Goal: Check status: Check status

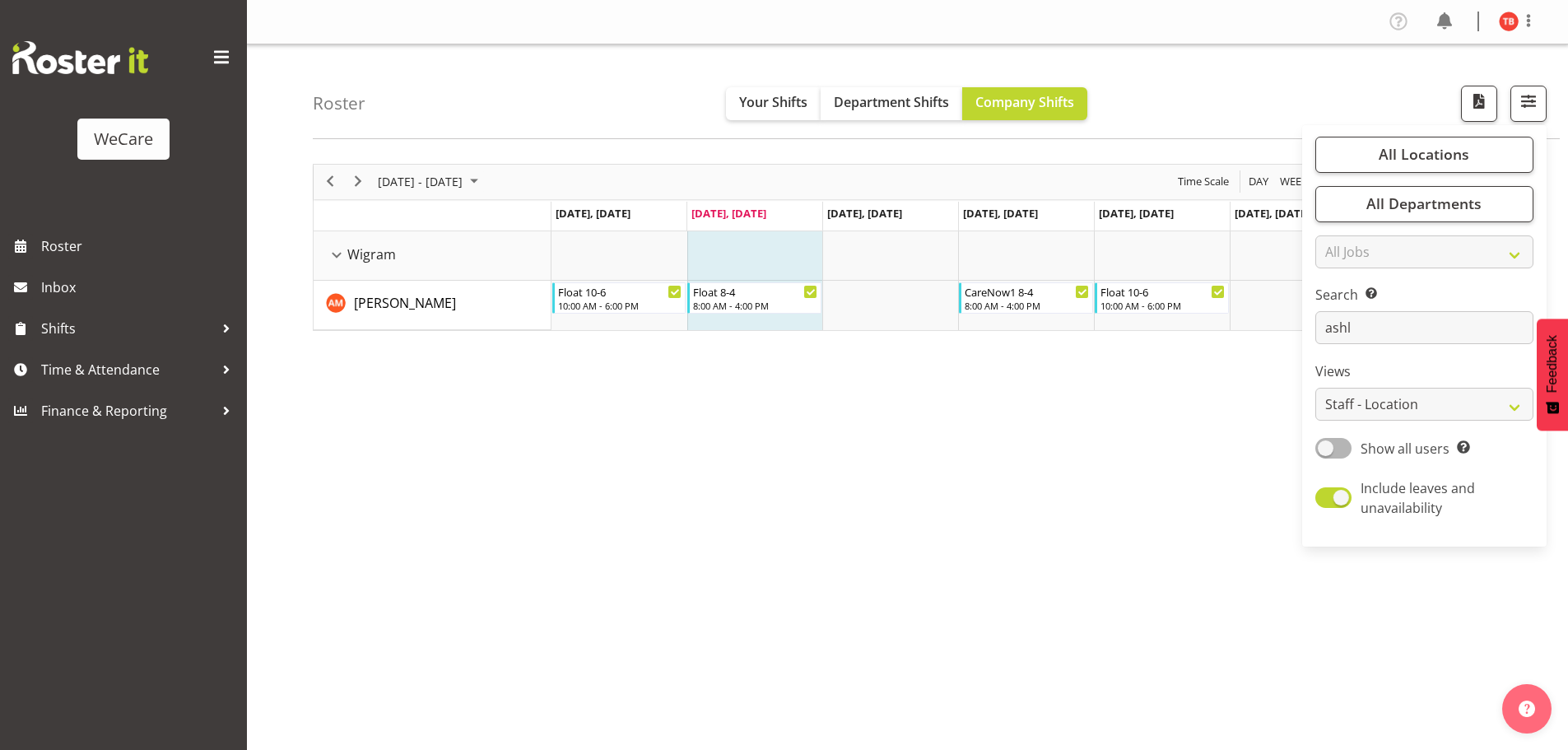
select select "location"
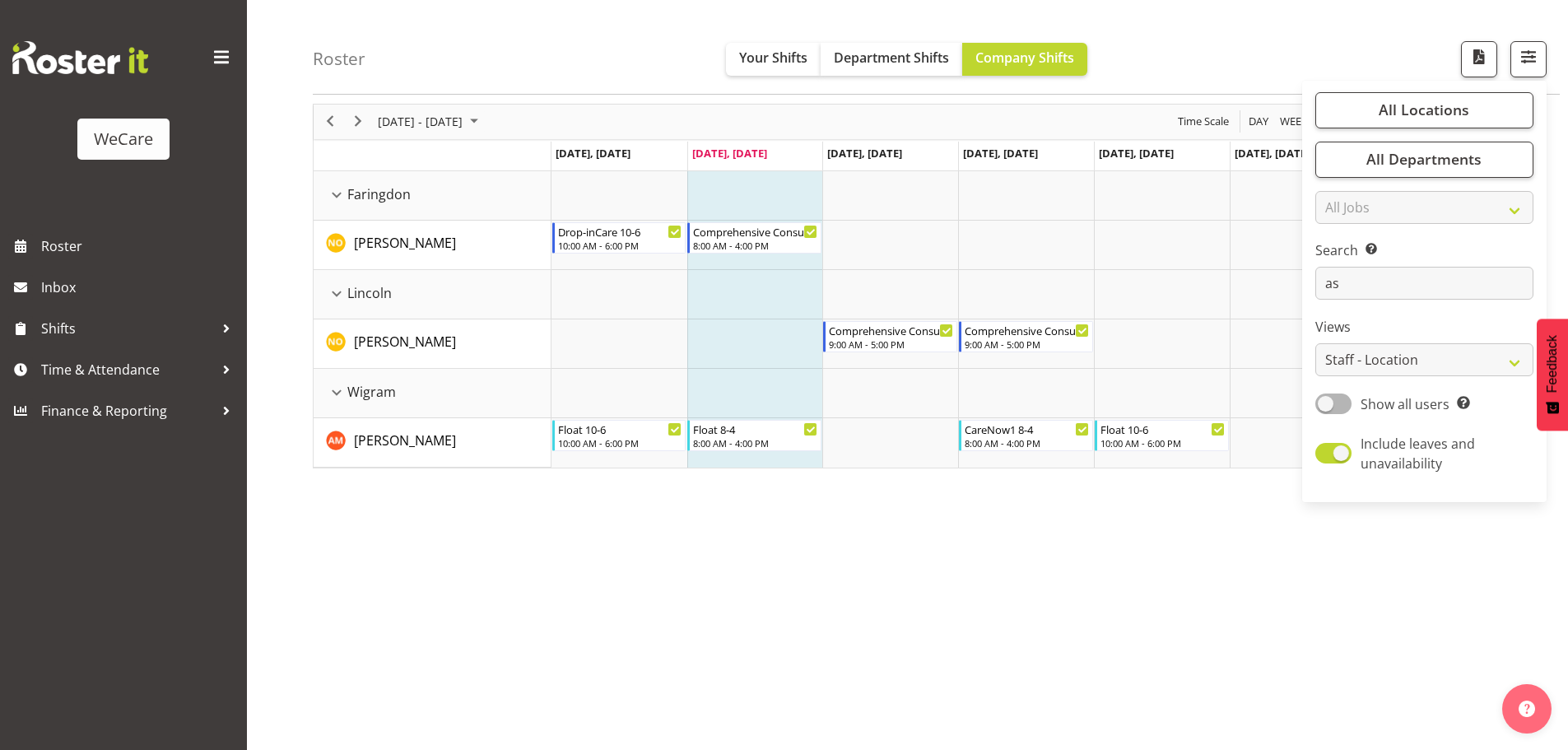
type input "a"
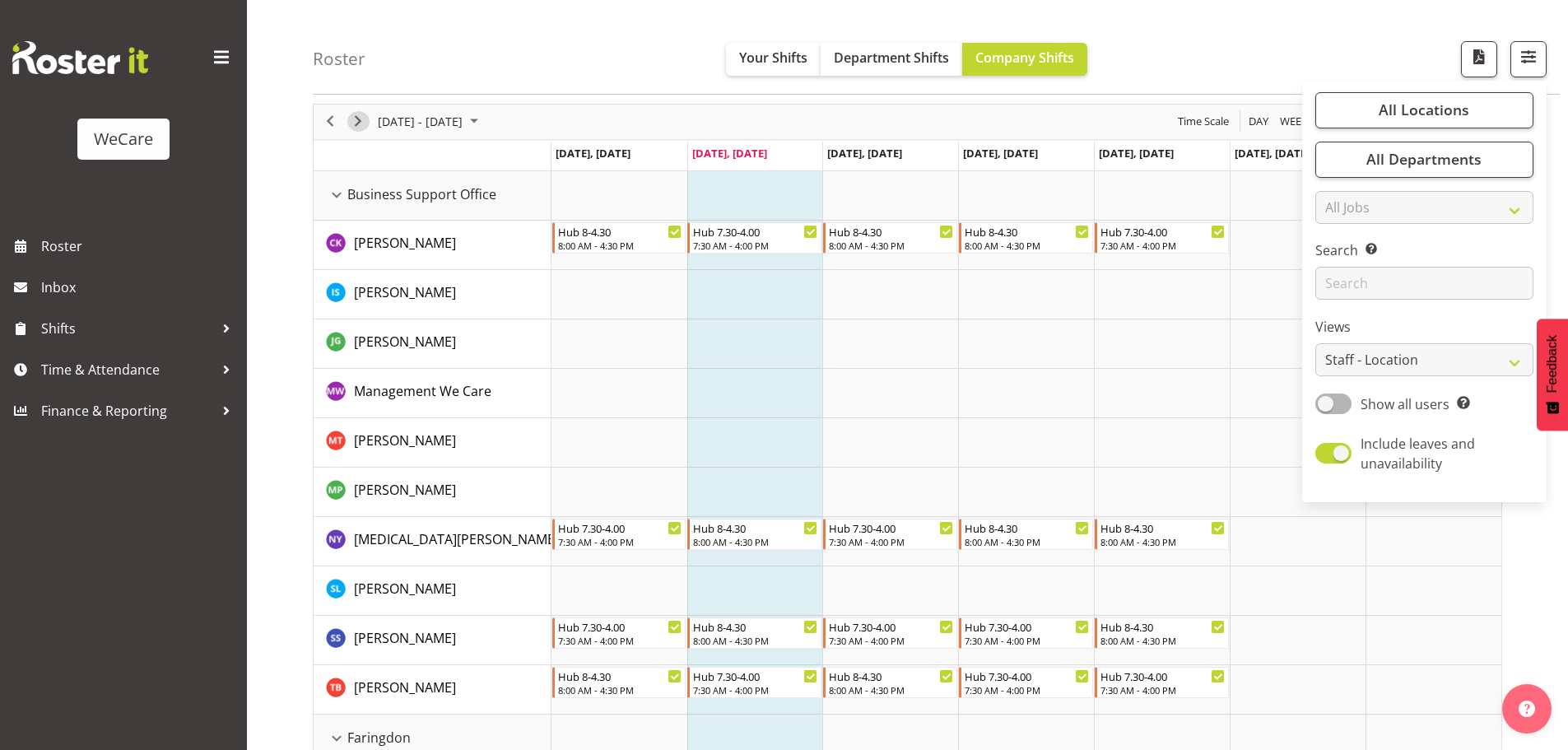
click at [361, 124] on span "Next" at bounding box center [358, 121] width 20 height 21
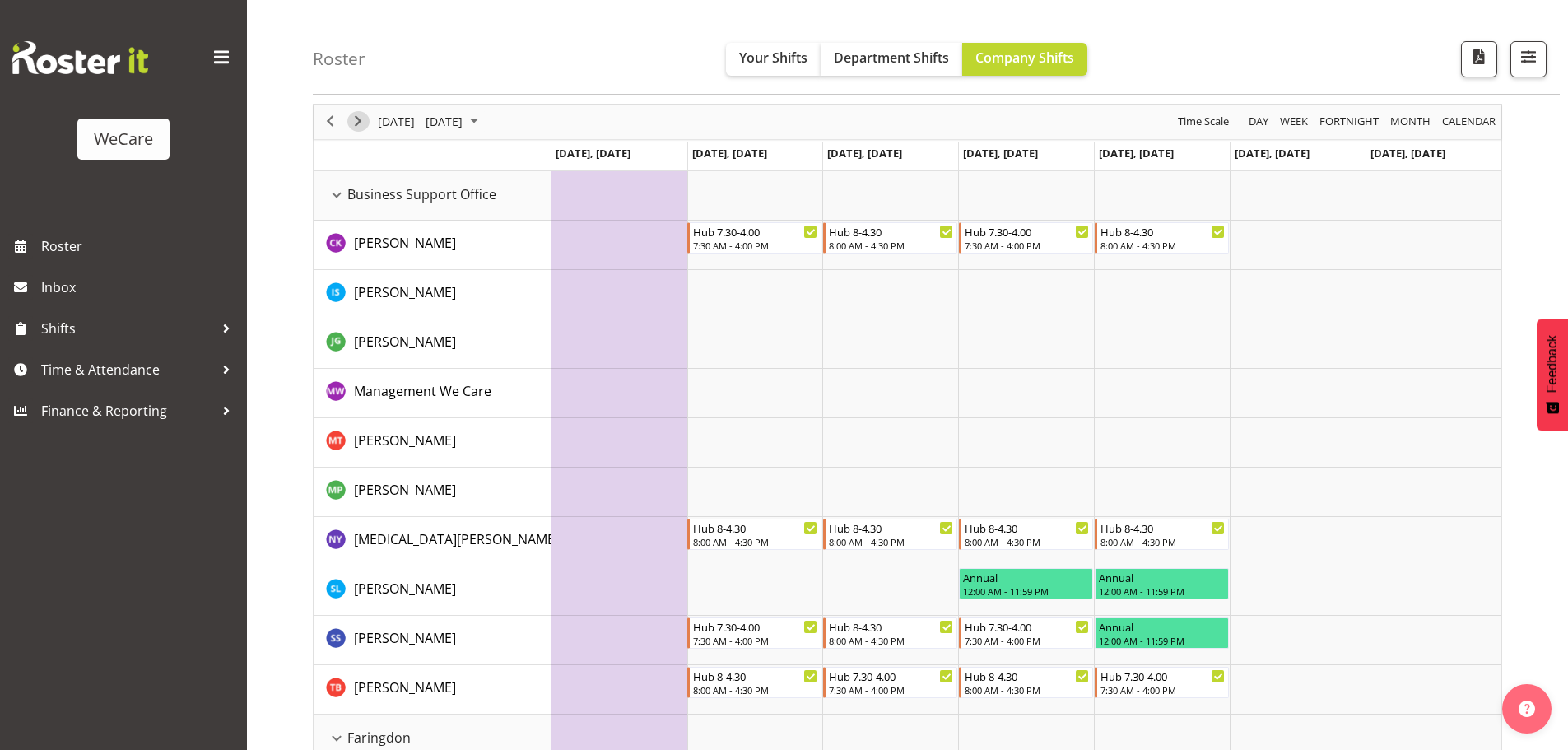
click at [362, 123] on span "Next" at bounding box center [358, 121] width 20 height 21
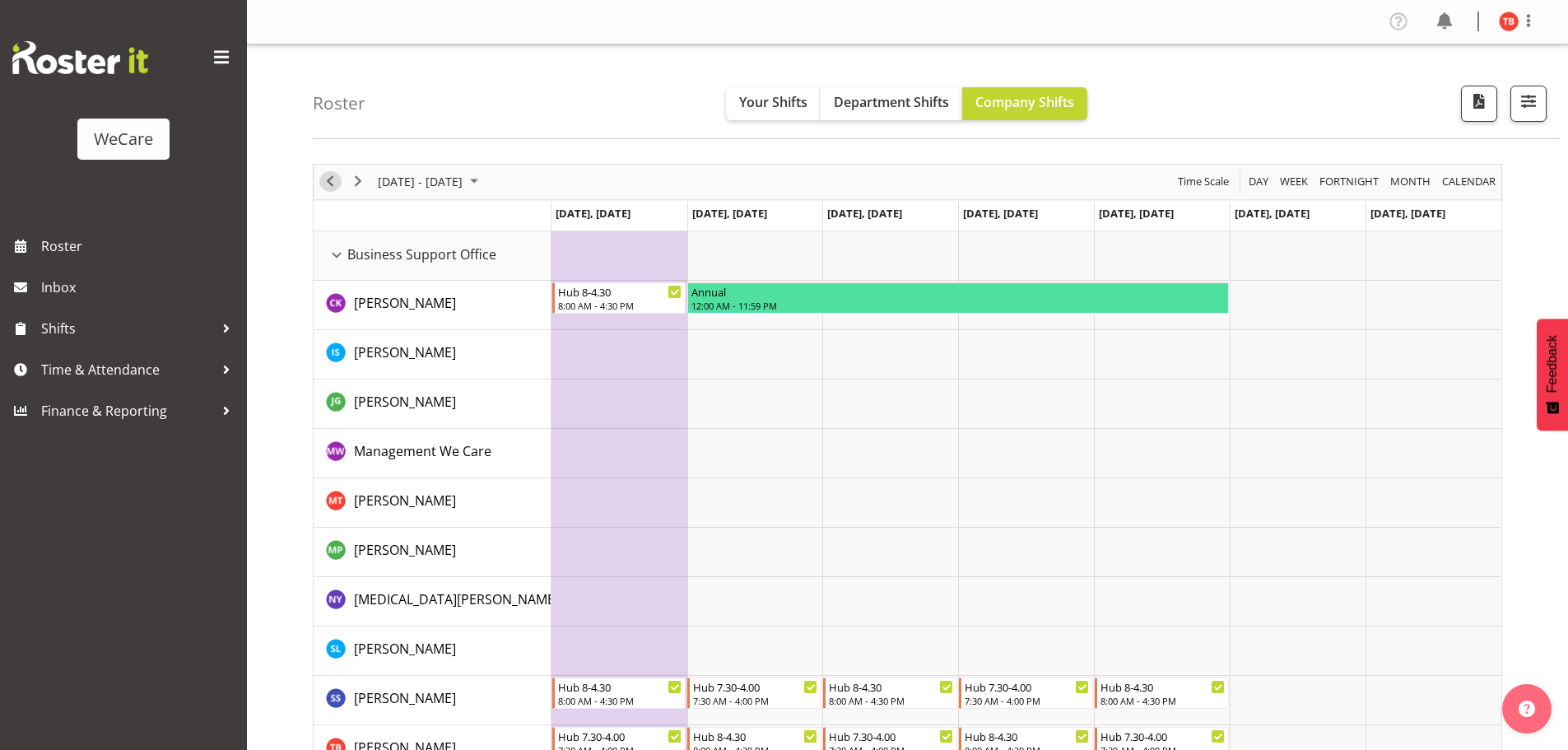
click at [340, 176] on button "Previous" at bounding box center [330, 181] width 23 height 21
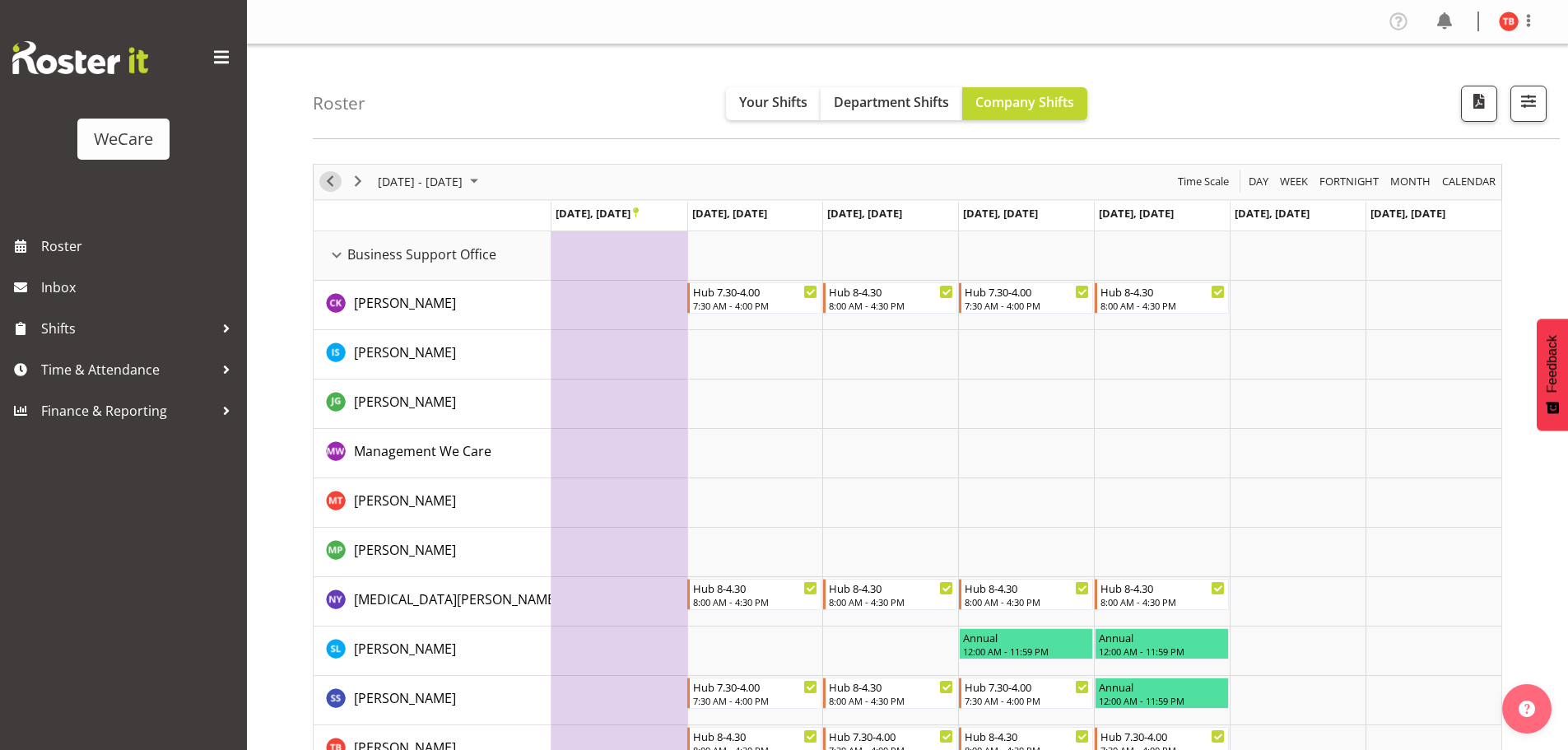
click at [332, 180] on span "Previous" at bounding box center [330, 181] width 20 height 21
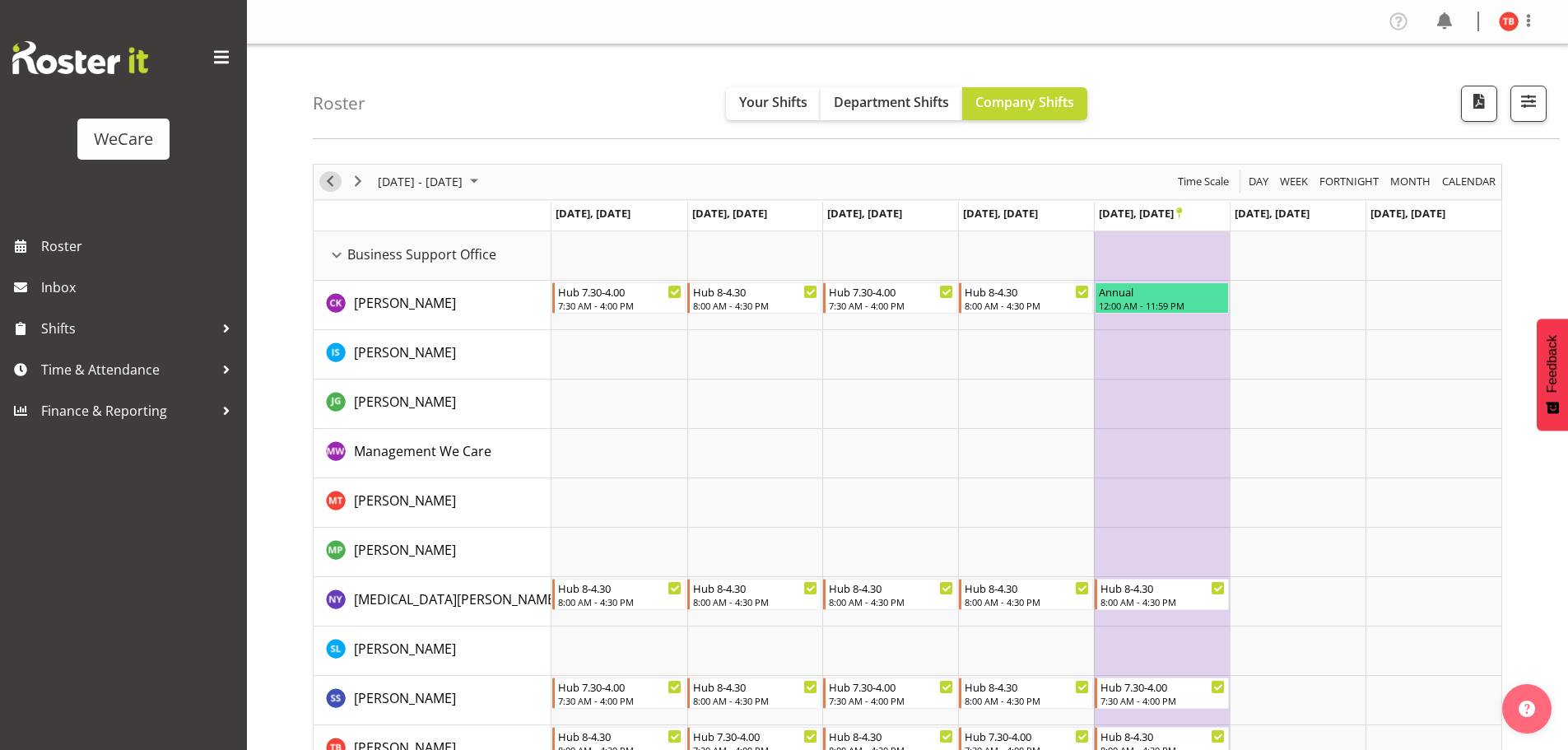
click at [331, 182] on span "Previous" at bounding box center [330, 181] width 20 height 21
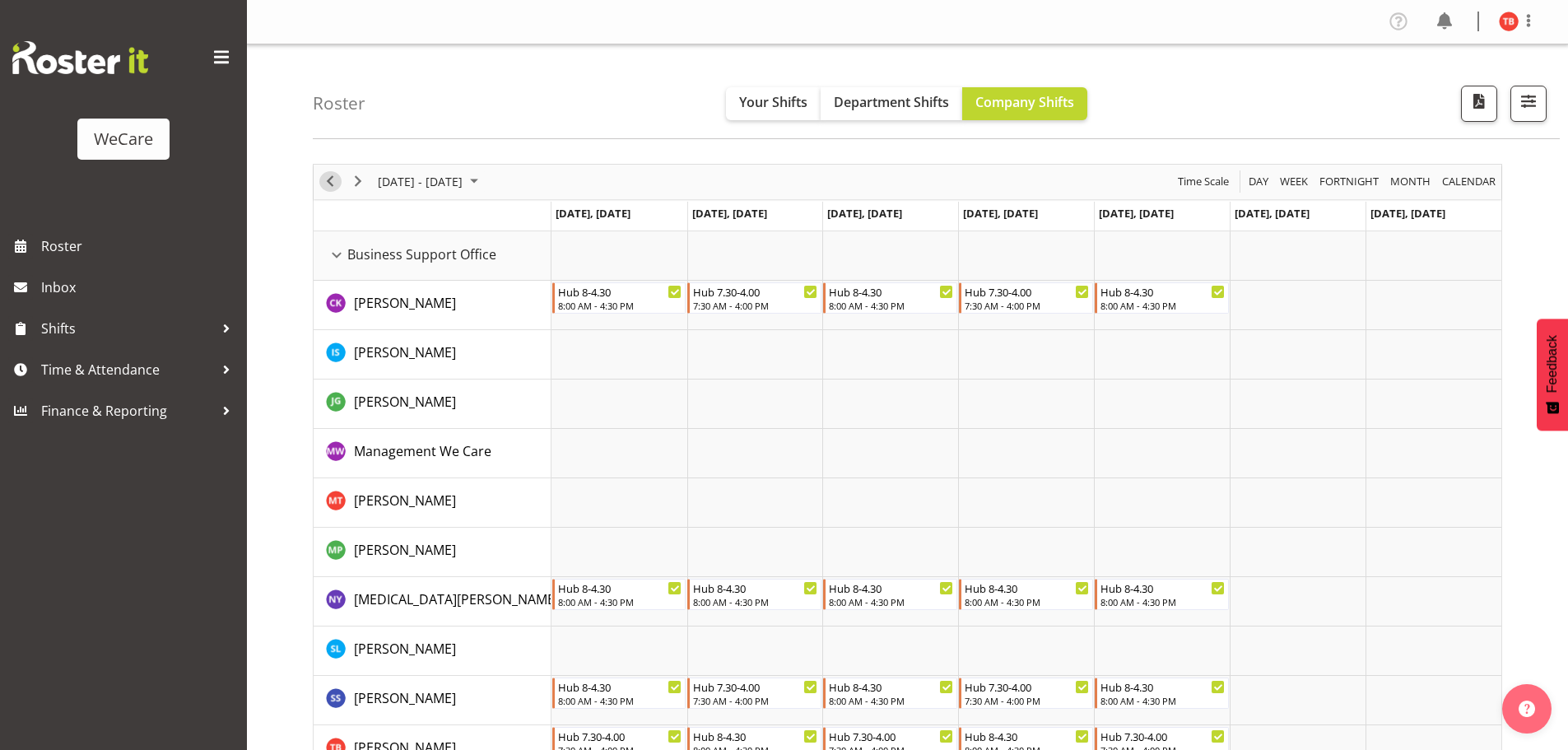
click at [330, 182] on span "Previous" at bounding box center [330, 181] width 20 height 21
click at [327, 183] on span "Previous" at bounding box center [330, 181] width 20 height 21
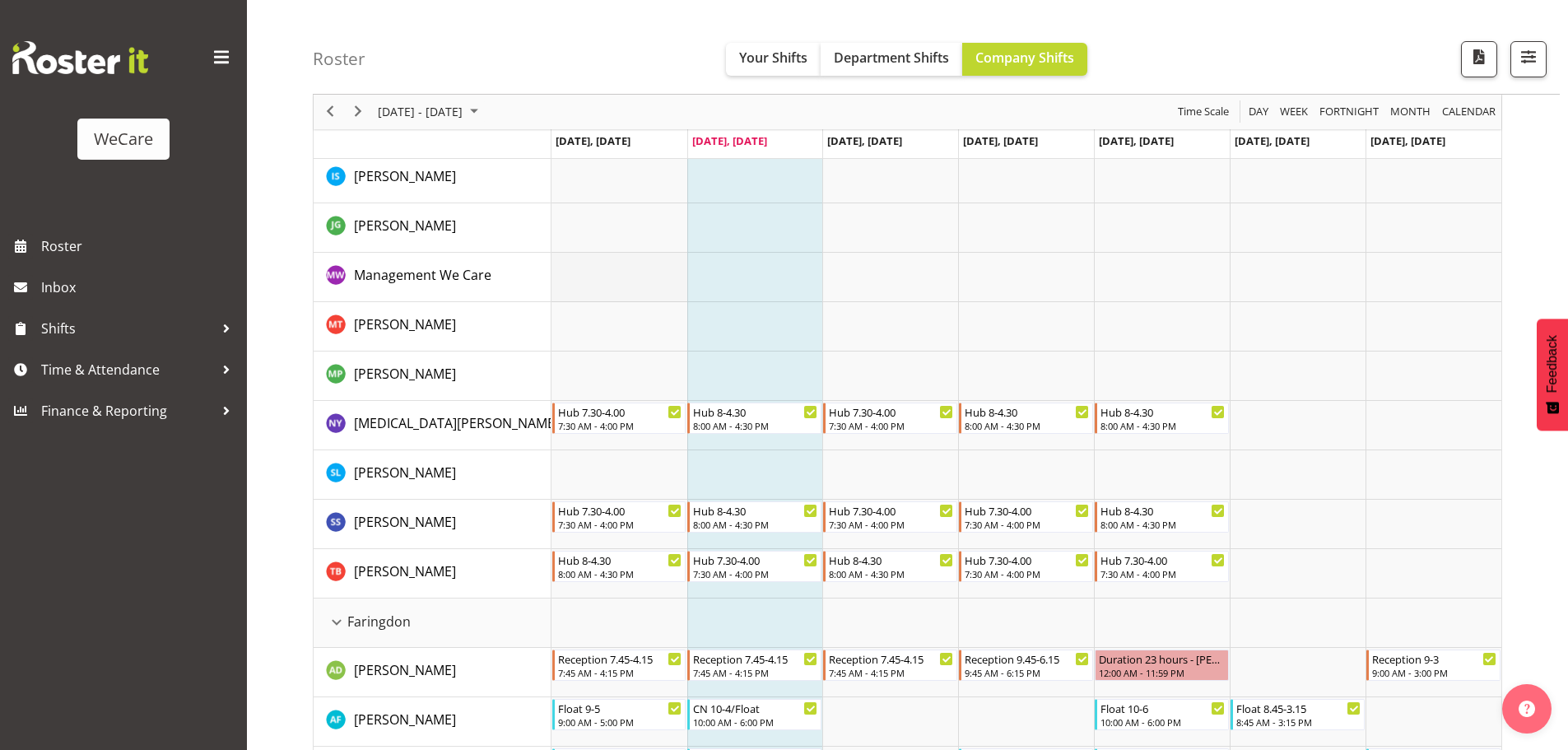
scroll to position [247, 0]
